Goal: Check status: Check status

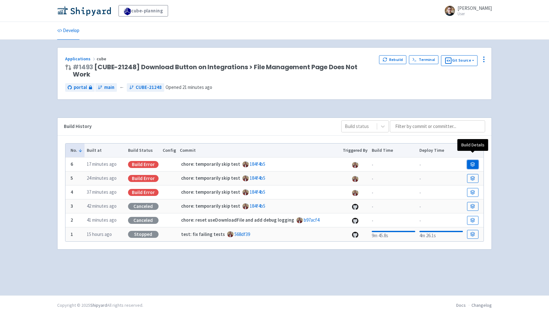
click at [470, 160] on link at bounding box center [472, 164] width 11 height 9
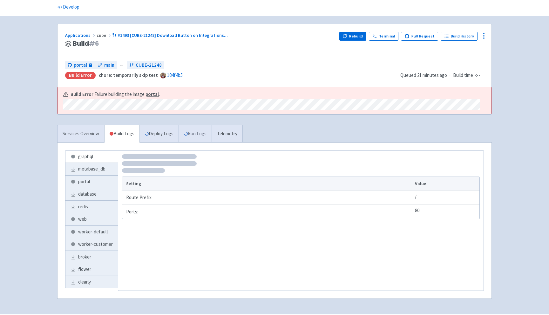
scroll to position [42, 0]
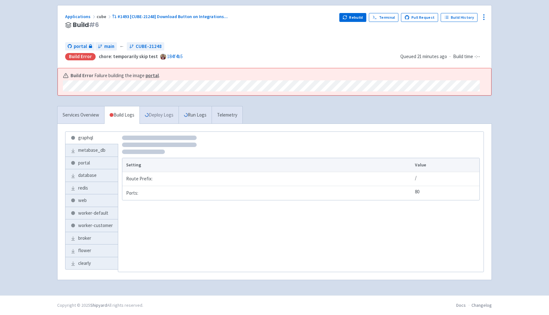
click at [165, 117] on link "Deploy Logs" at bounding box center [158, 114] width 39 height 17
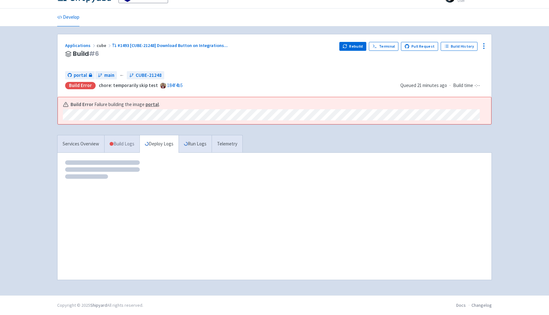
click at [118, 139] on link "Build Logs" at bounding box center [121, 143] width 35 height 17
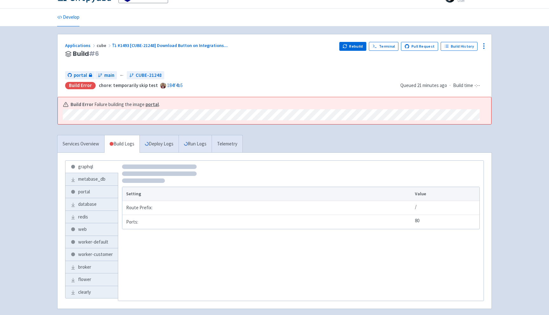
scroll to position [42, 0]
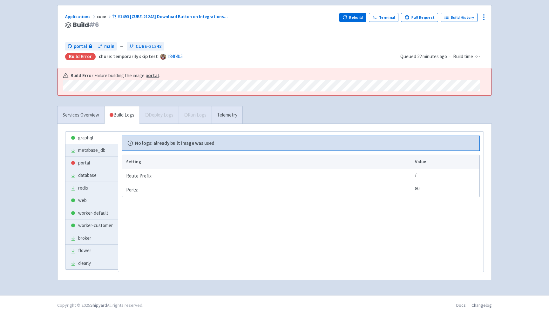
click at [203, 112] on div "Services Overview Build Logs Deploy Logs Run Logs Telemetry" at bounding box center [149, 114] width 185 height 17
click at [87, 198] on link "web" at bounding box center [91, 200] width 52 height 12
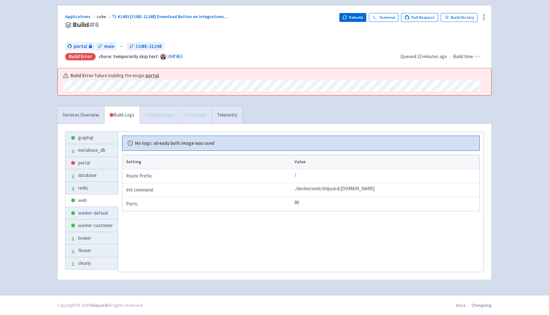
click at [88, 211] on link "worker-default" at bounding box center [91, 213] width 52 height 12
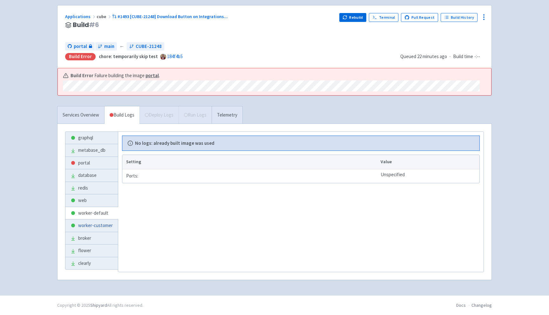
click at [98, 225] on link "worker-customer" at bounding box center [91, 225] width 52 height 12
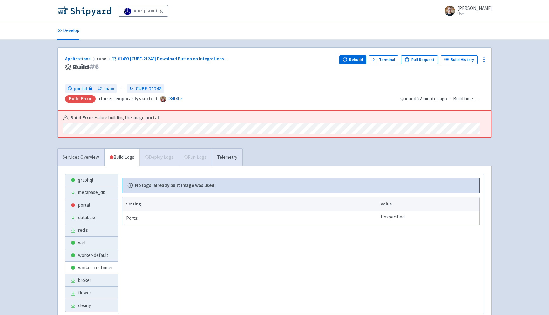
scroll to position [0, 0]
click at [153, 116] on strong "portal" at bounding box center [151, 117] width 13 height 6
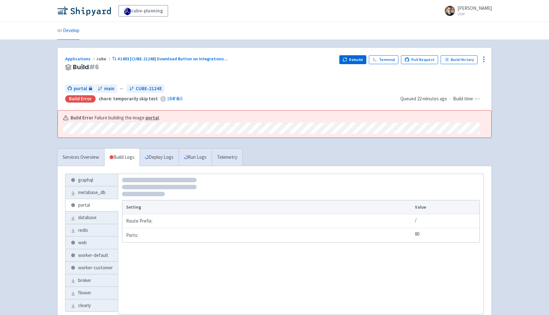
scroll to position [42, 0]
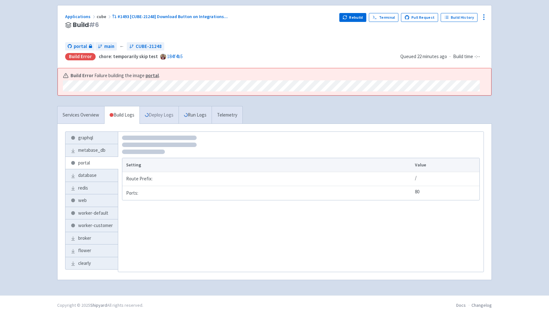
click at [165, 117] on link "Deploy Logs" at bounding box center [158, 114] width 39 height 17
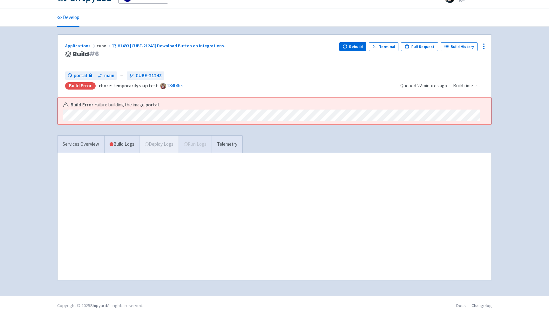
scroll to position [13, 0]
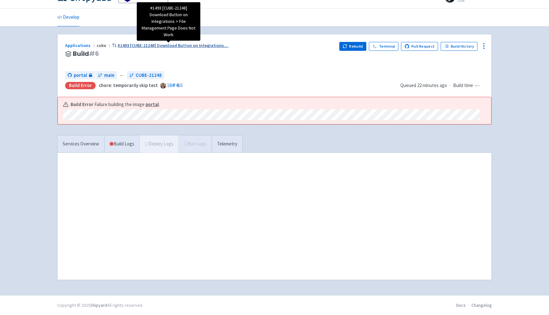
click at [155, 46] on span "#1493 [CUBE-21248] Download Button on Integrations ..." at bounding box center [172, 46] width 110 height 6
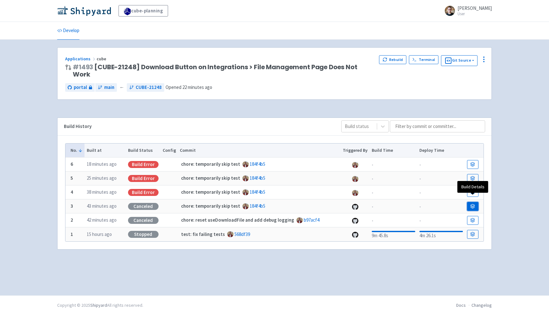
click at [469, 202] on link at bounding box center [472, 206] width 11 height 9
click at [470, 230] on link at bounding box center [472, 234] width 11 height 9
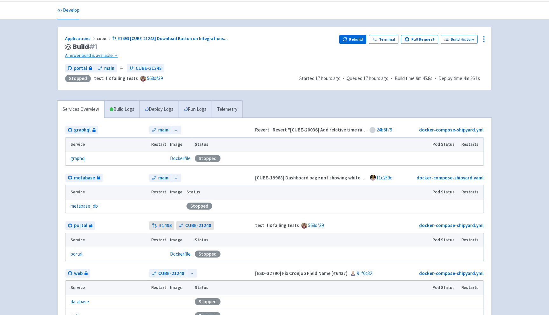
scroll to position [22, 0]
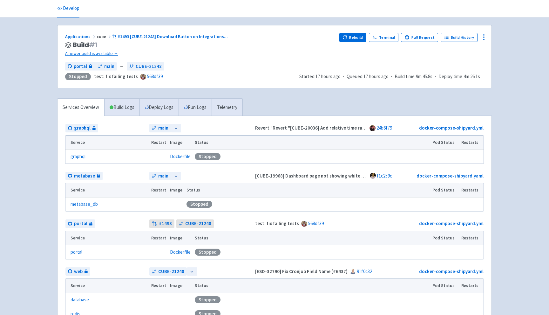
click at [210, 97] on div "Applications cube #1493 [CUBE-21248] Download Button on Integrations ... Build …" at bounding box center [274, 226] width 434 height 403
click at [208, 99] on link "Run Logs" at bounding box center [194, 107] width 33 height 17
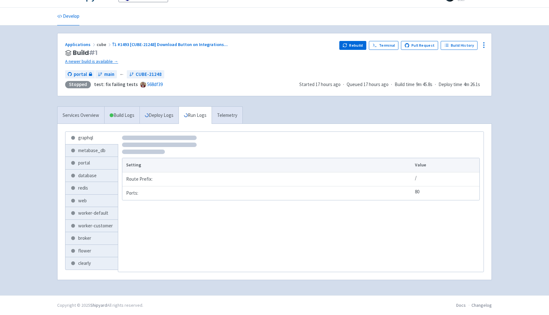
click at [202, 104] on div "Applications cube #1493 [CUBE-21248] Download Button on Integrations ... Build …" at bounding box center [274, 160] width 434 height 255
click at [169, 117] on link "Deploy Logs" at bounding box center [158, 115] width 39 height 17
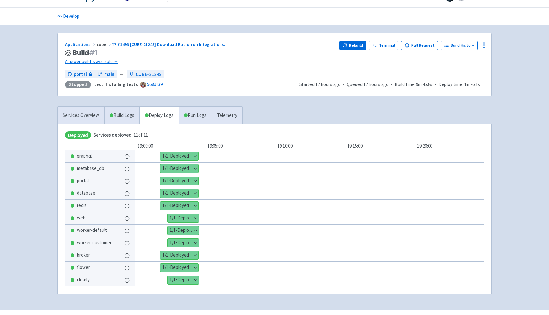
click at [170, 181] on button "Show details" at bounding box center [179, 181] width 38 height 8
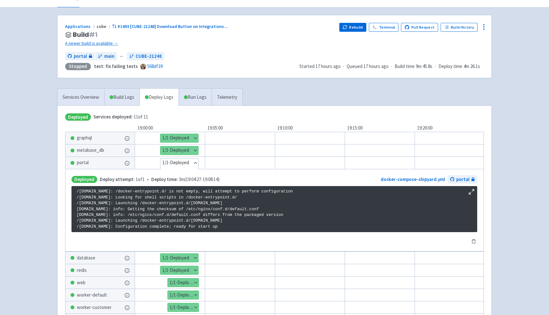
scroll to position [35, 0]
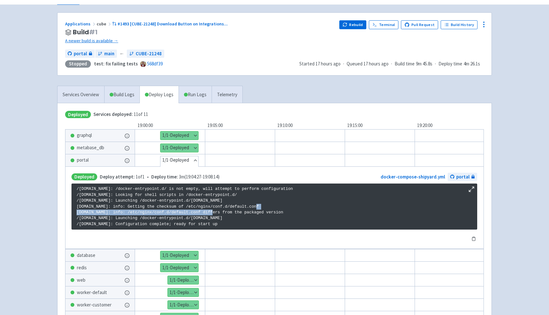
drag, startPoint x: 310, startPoint y: 205, endPoint x: 161, endPoint y: 206, distance: 149.3
click at [161, 206] on p "/docker-entrypoint.sh: /docker-entrypoint.d/ is not empty, will attempt to perf…" at bounding box center [274, 206] width 395 height 41
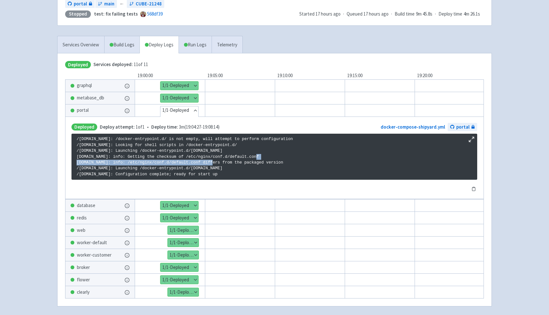
scroll to position [87, 0]
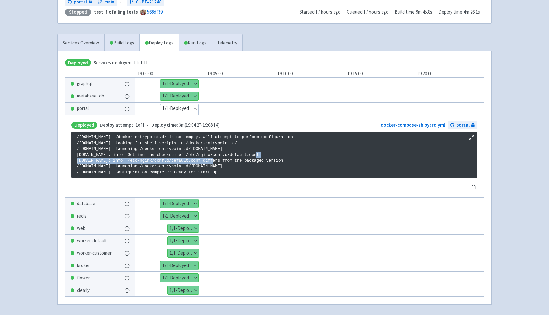
click at [182, 112] on button "Hide details" at bounding box center [179, 108] width 38 height 8
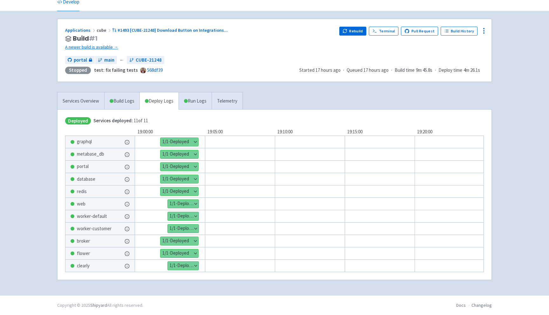
scroll to position [30, 0]
click at [201, 95] on link "Run Logs" at bounding box center [194, 100] width 33 height 17
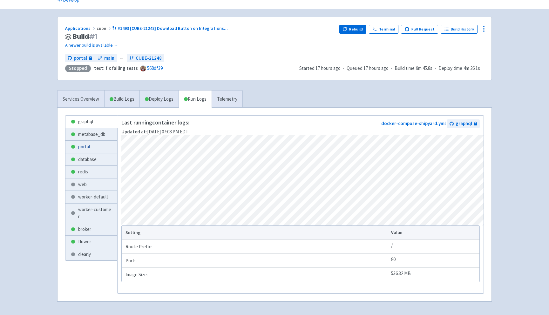
click at [91, 148] on link "portal" at bounding box center [91, 147] width 52 height 12
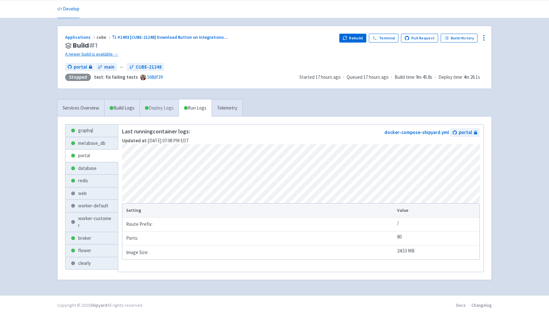
click at [166, 104] on link "Deploy Logs" at bounding box center [158, 107] width 39 height 17
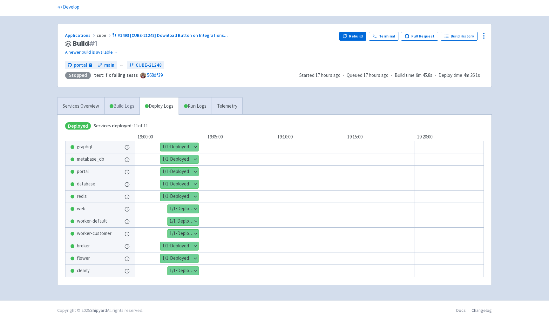
click at [117, 105] on link "Build Logs" at bounding box center [121, 105] width 35 height 17
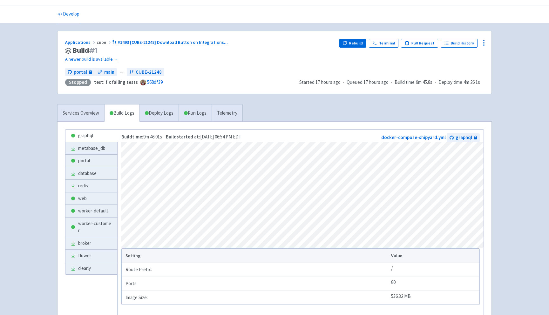
scroll to position [15, 0]
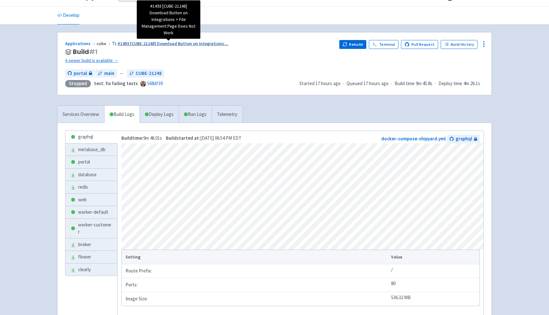
click at [153, 42] on span "#1493 [CUBE-21248] Download Button on Integrations ..." at bounding box center [172, 44] width 110 height 6
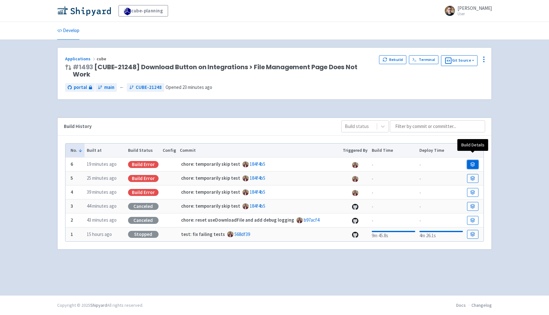
click at [473, 160] on link at bounding box center [472, 164] width 11 height 9
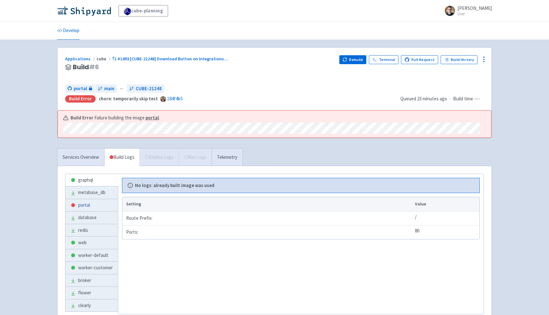
click at [86, 207] on link "portal" at bounding box center [91, 205] width 52 height 12
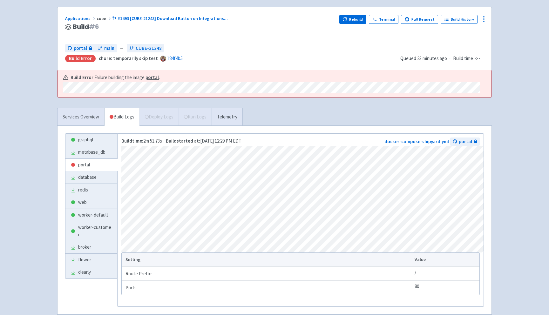
scroll to position [48, 0]
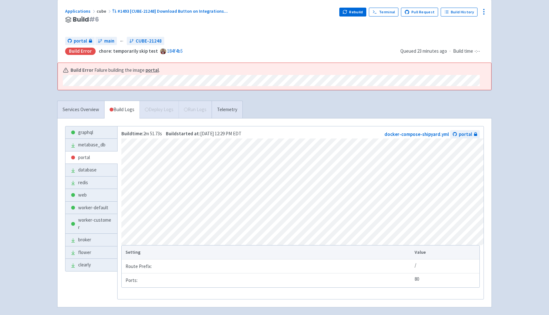
click at [497, 190] on div "cube-planning [PERSON_NAME] User Profile Sign out Develop" at bounding box center [274, 137] width 549 height 370
